Goal: Task Accomplishment & Management: Use online tool/utility

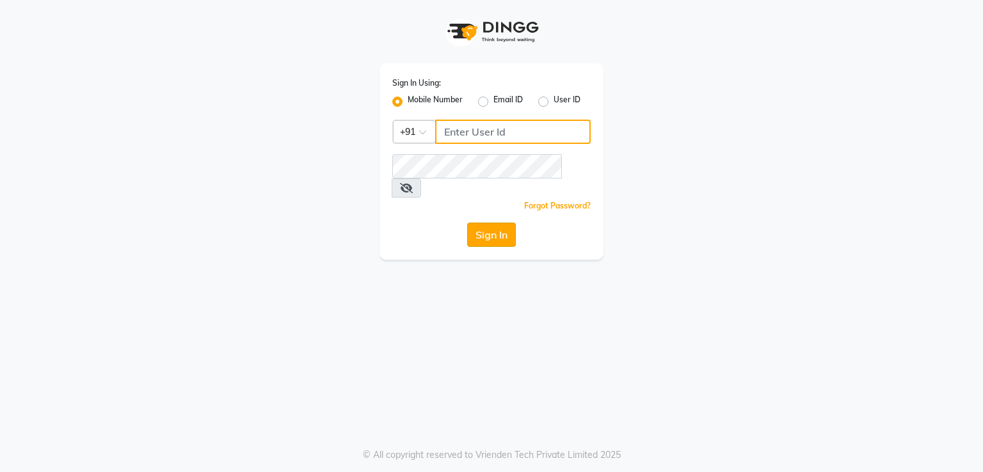
type input "7821053470"
click at [490, 223] on button "Sign In" at bounding box center [491, 235] width 49 height 24
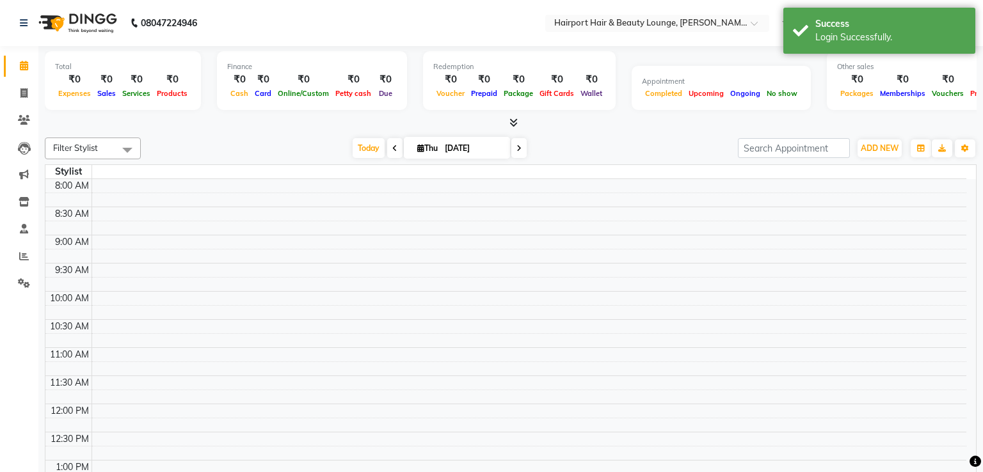
select select "en"
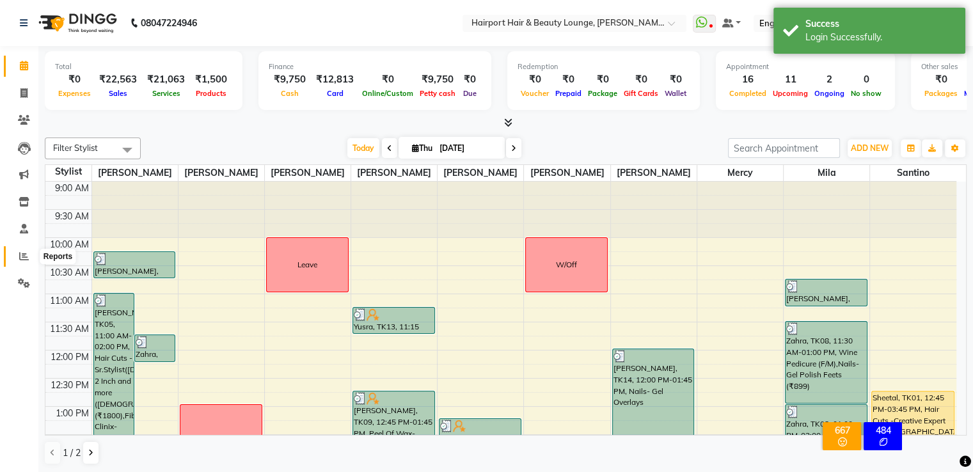
drag, startPoint x: 28, startPoint y: 256, endPoint x: 41, endPoint y: 251, distance: 14.2
click at [28, 256] on icon at bounding box center [24, 256] width 10 height 10
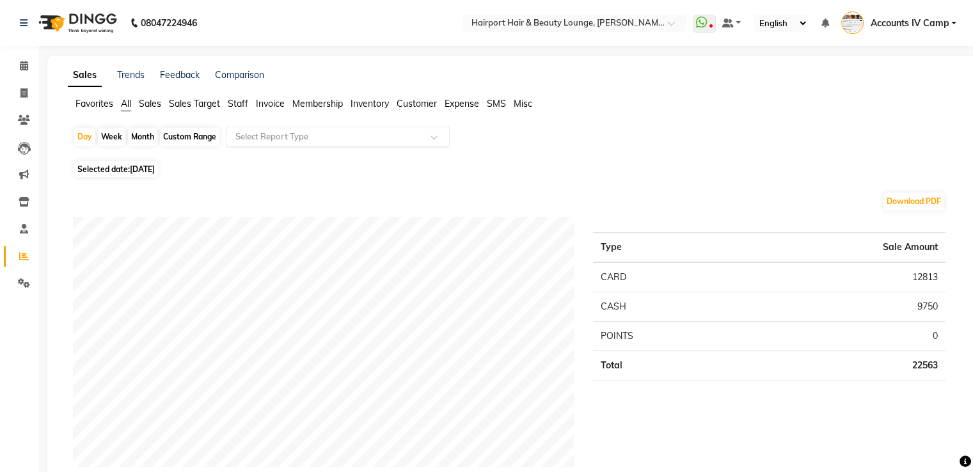
click at [257, 133] on input "text" at bounding box center [325, 137] width 184 height 13
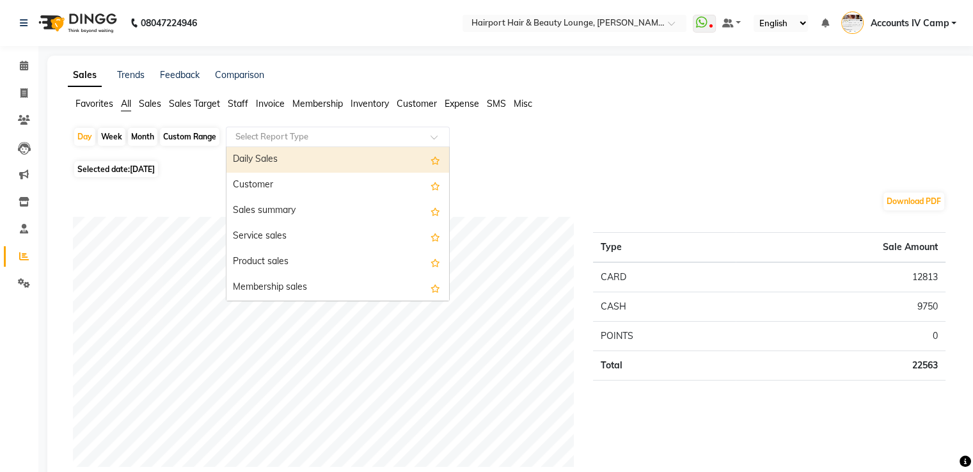
drag, startPoint x: 257, startPoint y: 161, endPoint x: 982, endPoint y: 275, distance: 734.6
click at [257, 161] on div "Daily Sales" at bounding box center [338, 160] width 223 height 26
select select "full_report"
select select "csv"
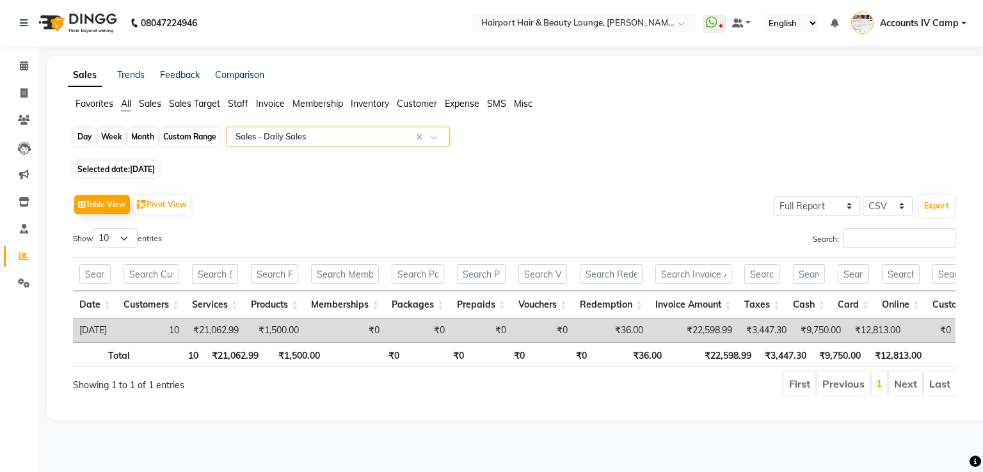
click at [81, 137] on div "Day" at bounding box center [84, 137] width 21 height 18
select select "9"
select select "2025"
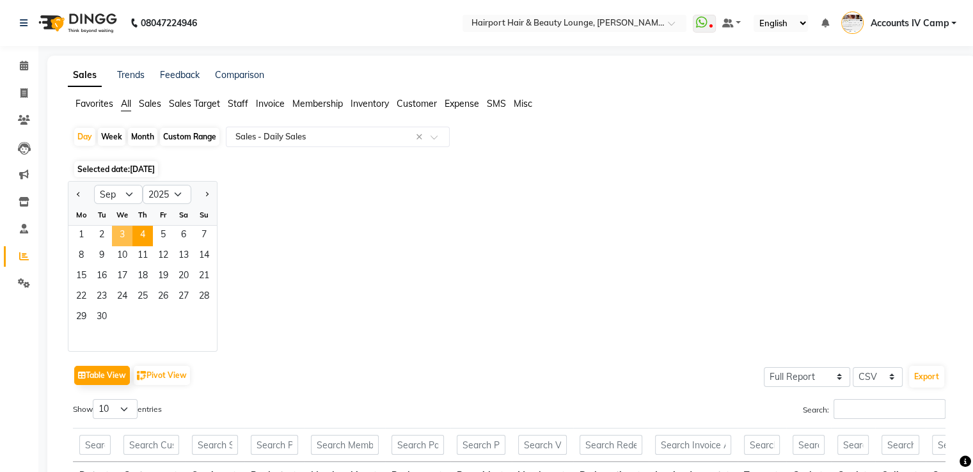
click at [124, 235] on span "3" at bounding box center [122, 236] width 20 height 20
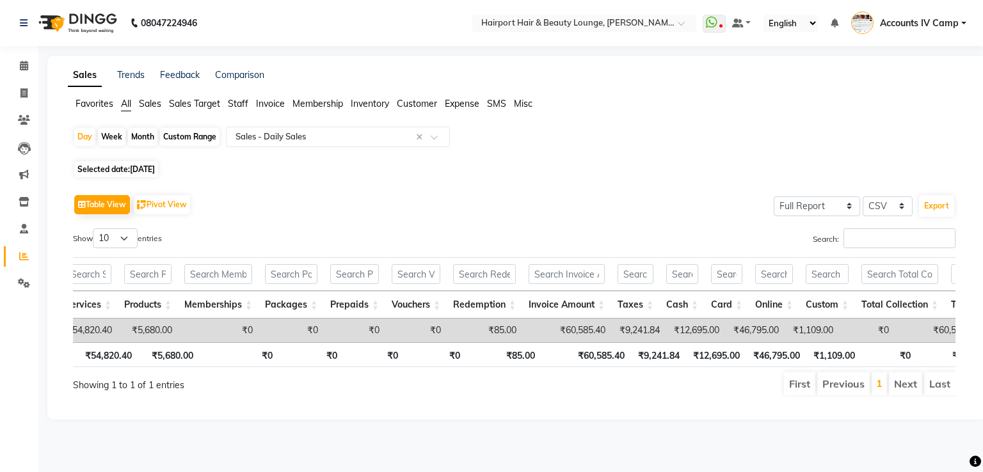
scroll to position [0, 125]
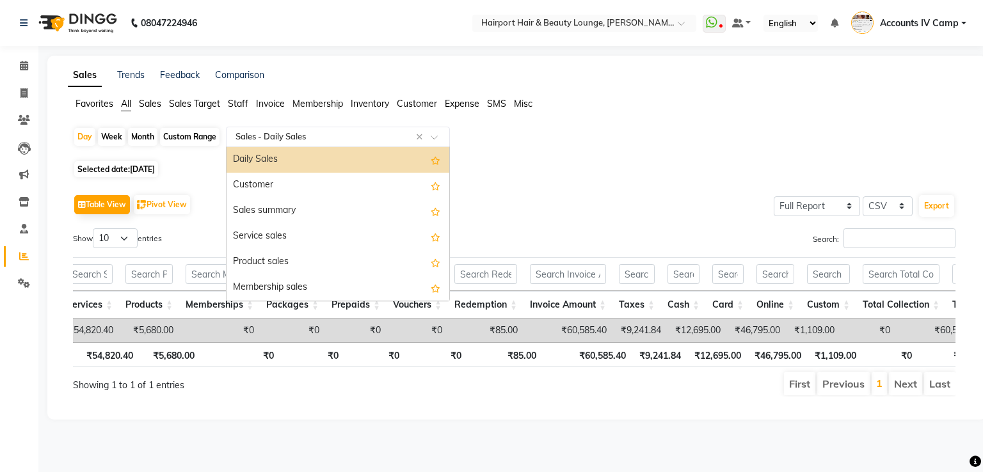
click at [321, 131] on div "Select Report Type × Sales - Daily Sales ×" at bounding box center [338, 137] width 224 height 20
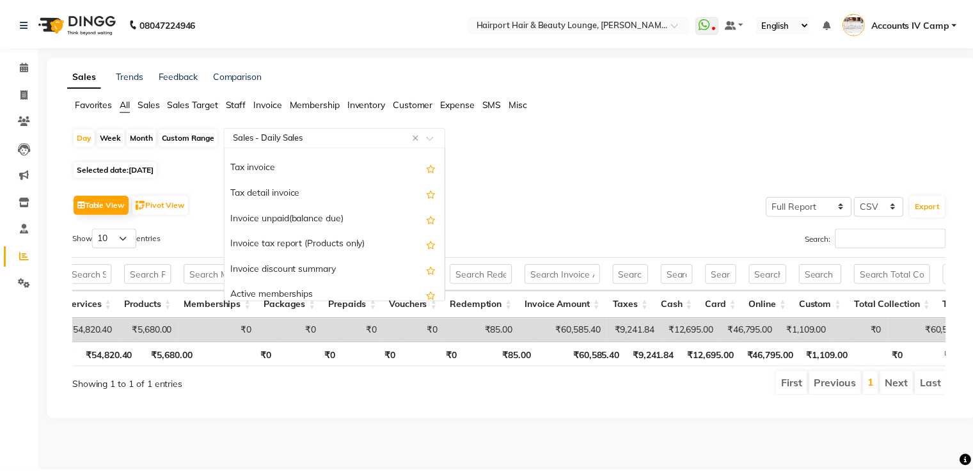
scroll to position [768, 0]
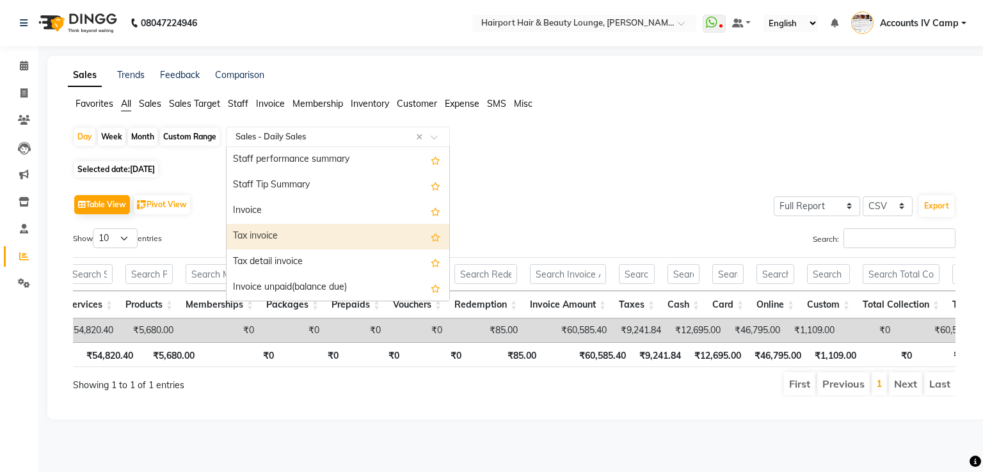
click at [319, 232] on div "Tax invoice" at bounding box center [338, 237] width 223 height 26
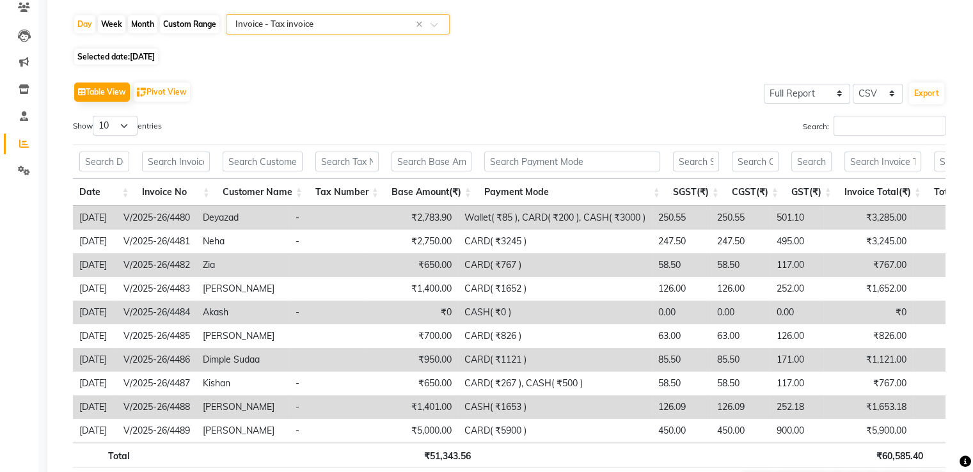
scroll to position [192, 0]
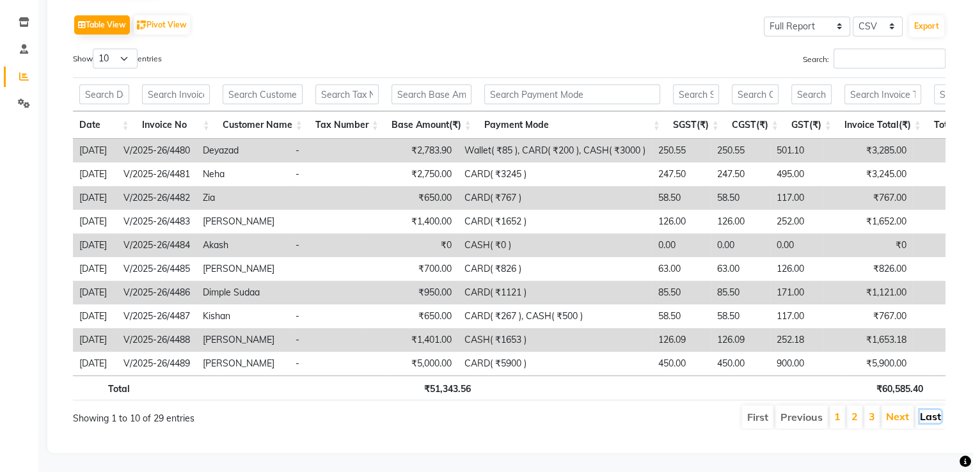
click at [937, 415] on link "Last" at bounding box center [930, 416] width 21 height 13
